Goal: Task Accomplishment & Management: Manage account settings

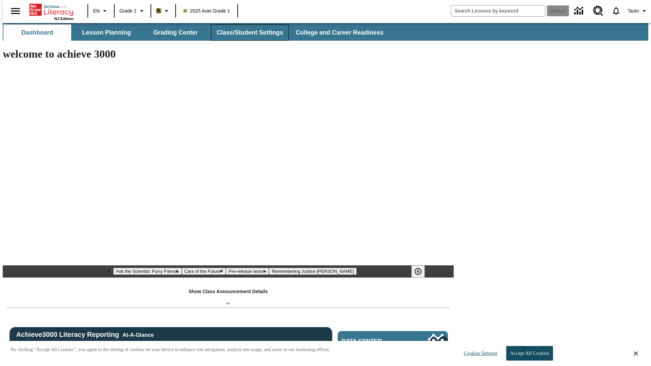
click at [246, 33] on button "Class/Student Settings" at bounding box center [250, 32] width 78 height 16
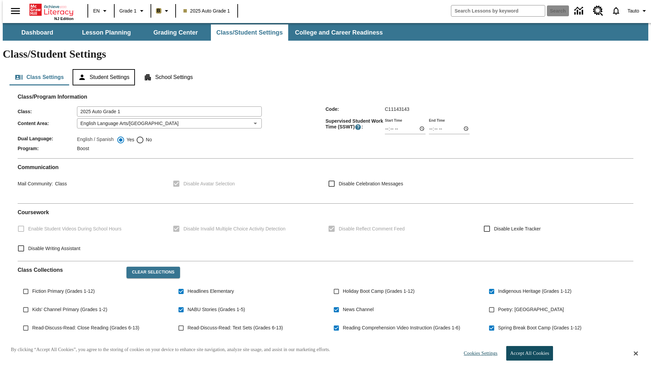
click at [102, 69] on button "Student Settings" at bounding box center [104, 77] width 62 height 16
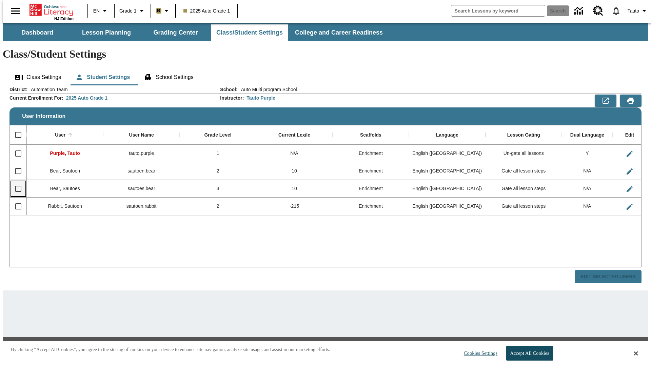
click at [15, 182] on input "Select row" at bounding box center [18, 189] width 14 height 14
checkbox input "true"
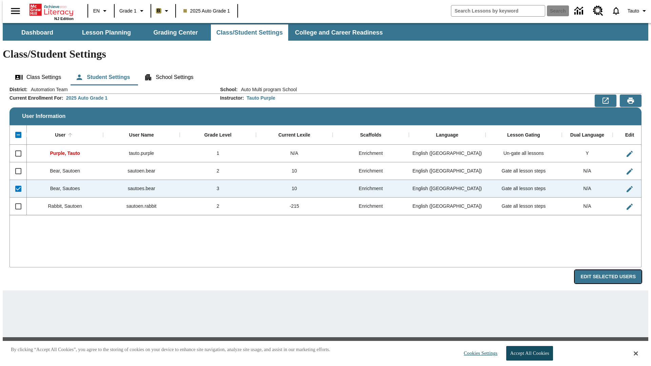
click at [613, 270] on button "Edit Selected Users" at bounding box center [607, 276] width 67 height 13
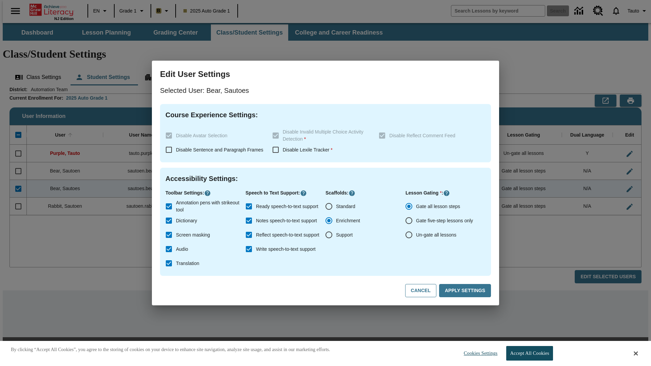
click at [409, 235] on input "Un-gate all lessons" at bounding box center [409, 235] width 14 height 14
radio input "true"
click at [466, 291] on button "Apply Settings" at bounding box center [465, 290] width 52 height 13
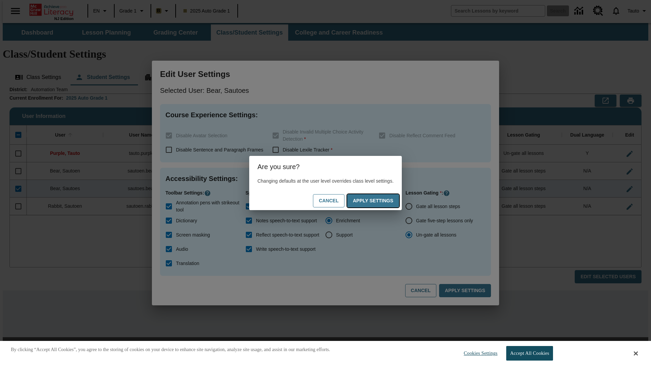
click at [380, 201] on button "Apply Settings" at bounding box center [373, 200] width 52 height 13
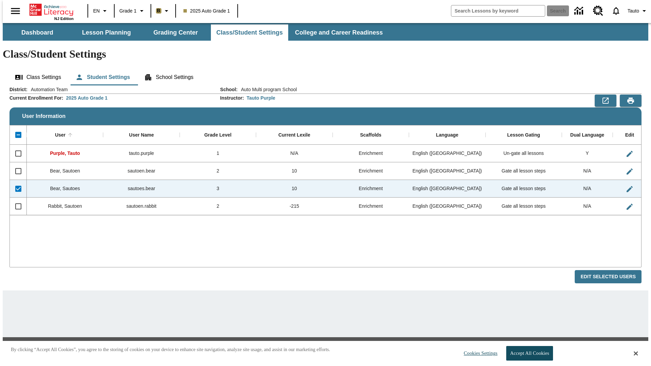
checkbox input "false"
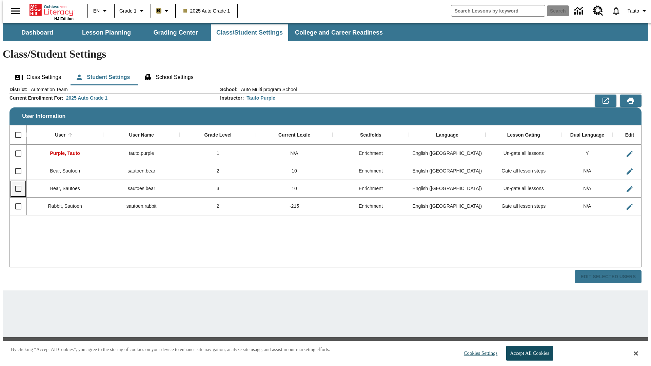
click at [15, 182] on input "Select row" at bounding box center [18, 189] width 14 height 14
checkbox input "true"
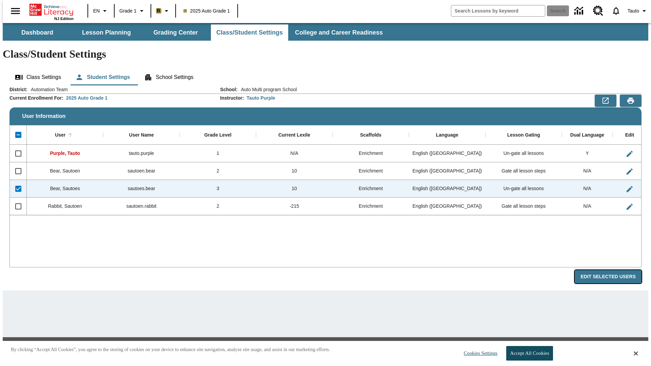
click at [613, 270] on button "Edit Selected Users" at bounding box center [607, 276] width 67 height 13
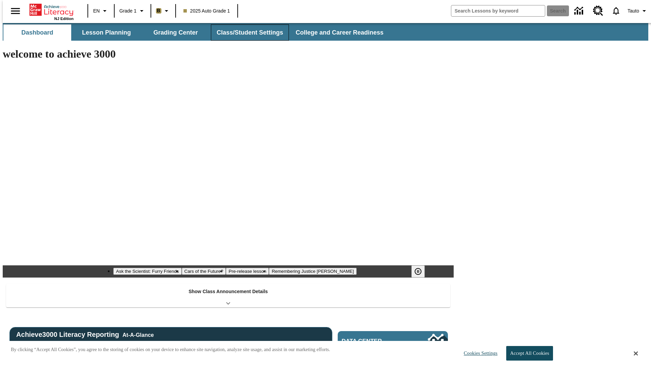
click at [246, 33] on button "Class/Student Settings" at bounding box center [250, 32] width 78 height 16
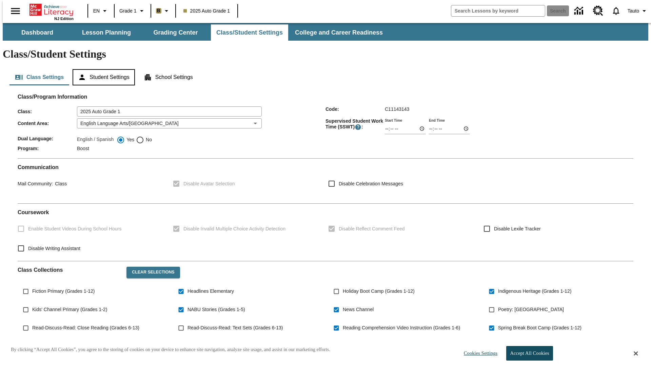
click at [102, 69] on button "Student Settings" at bounding box center [104, 77] width 62 height 16
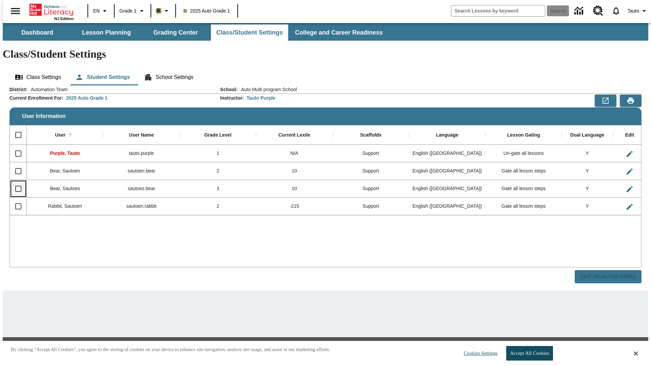
click at [15, 182] on input "Select row" at bounding box center [18, 189] width 14 height 14
checkbox input "true"
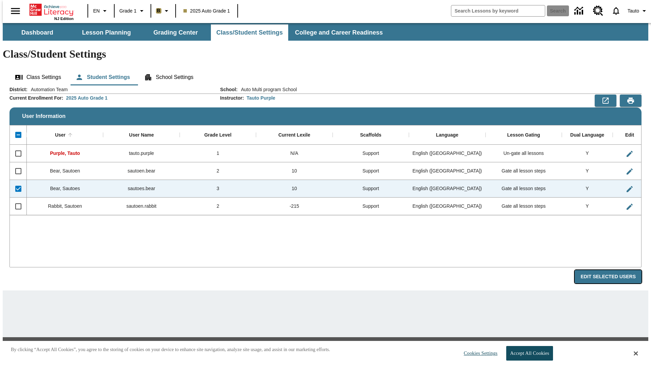
click at [613, 270] on button "Edit Selected Users" at bounding box center [607, 276] width 67 height 13
